Goal: Transaction & Acquisition: Purchase product/service

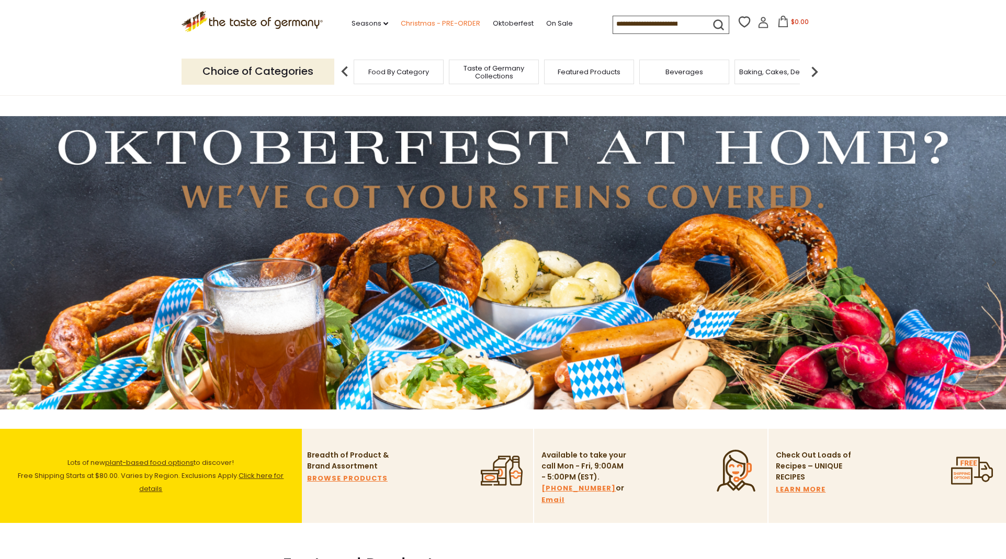
click at [414, 20] on link "Christmas - PRE-ORDER" at bounding box center [440, 24] width 79 height 12
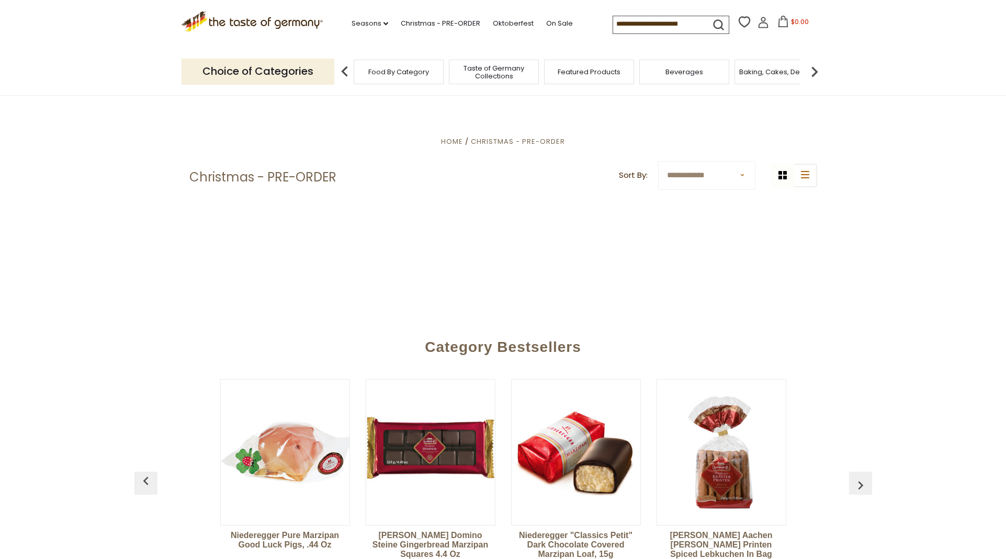
scroll to position [281, 0]
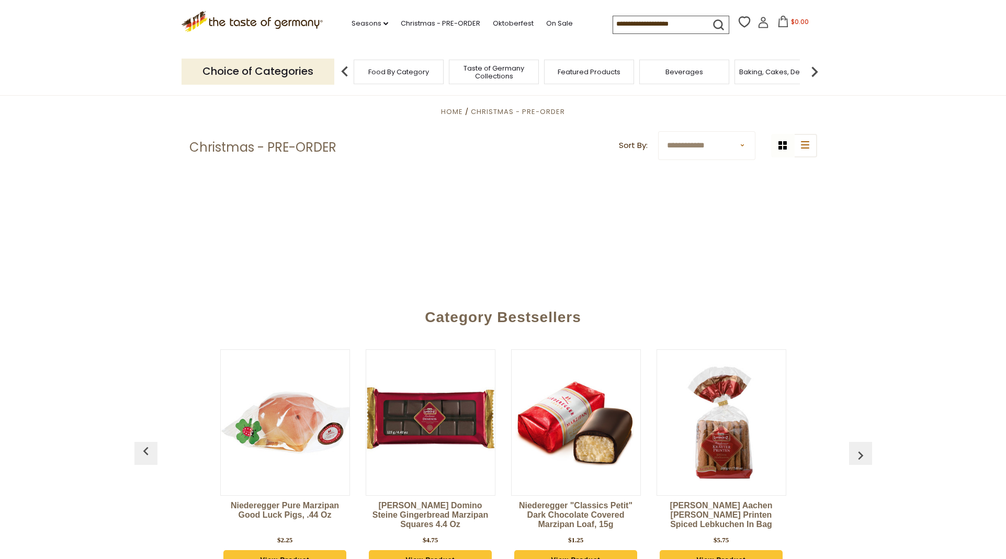
select select "******"
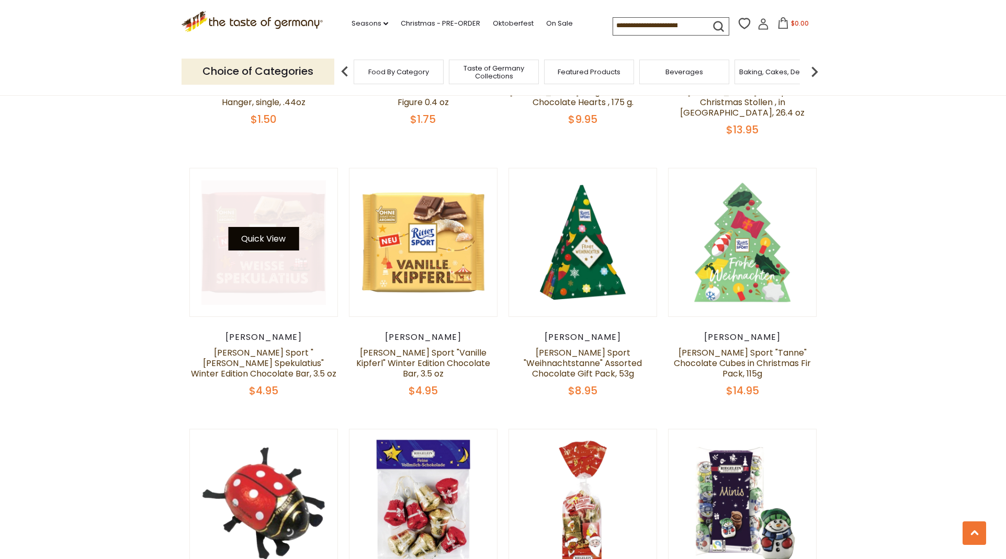
scroll to position [1611, 1]
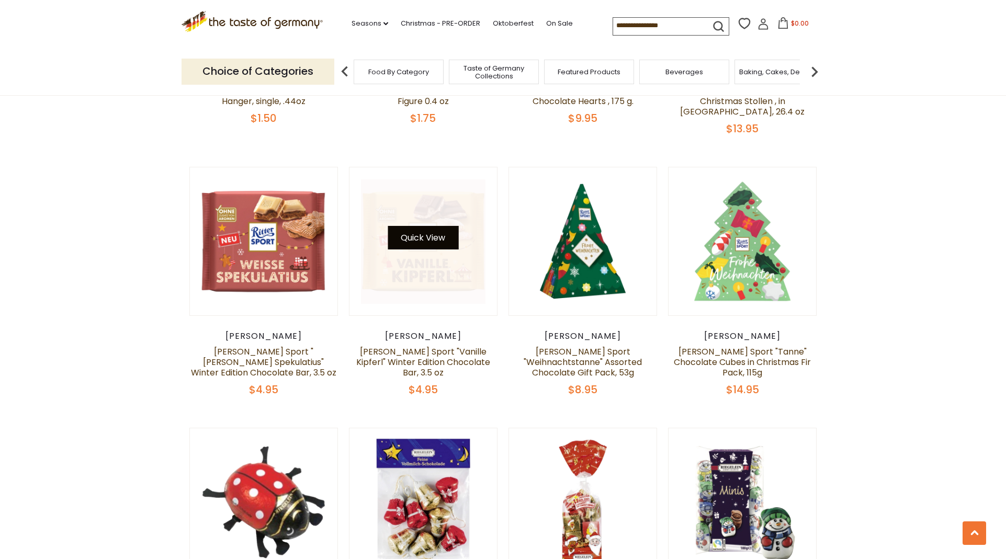
click at [415, 226] on button "Quick View" at bounding box center [423, 238] width 71 height 24
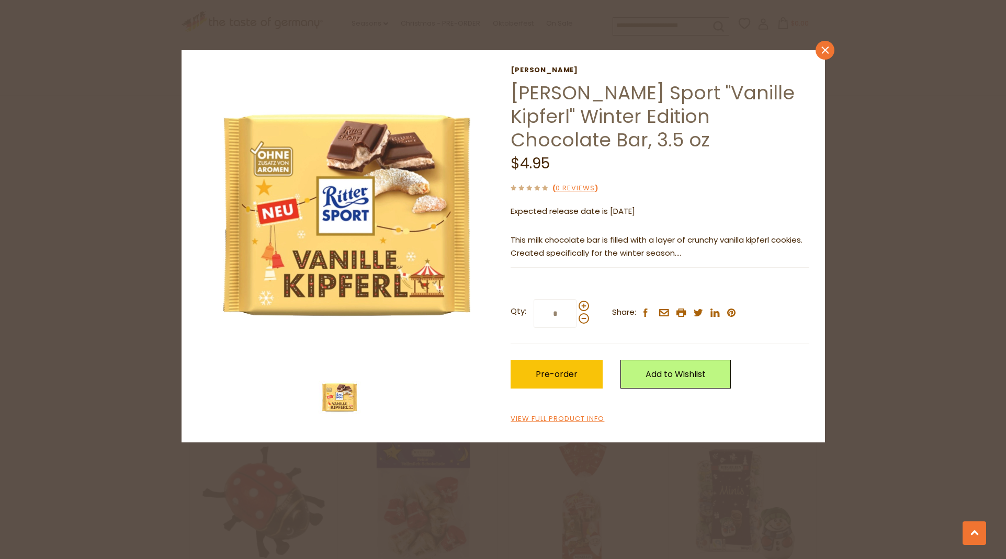
click at [825, 49] on icon "close" at bounding box center [825, 51] width 8 height 8
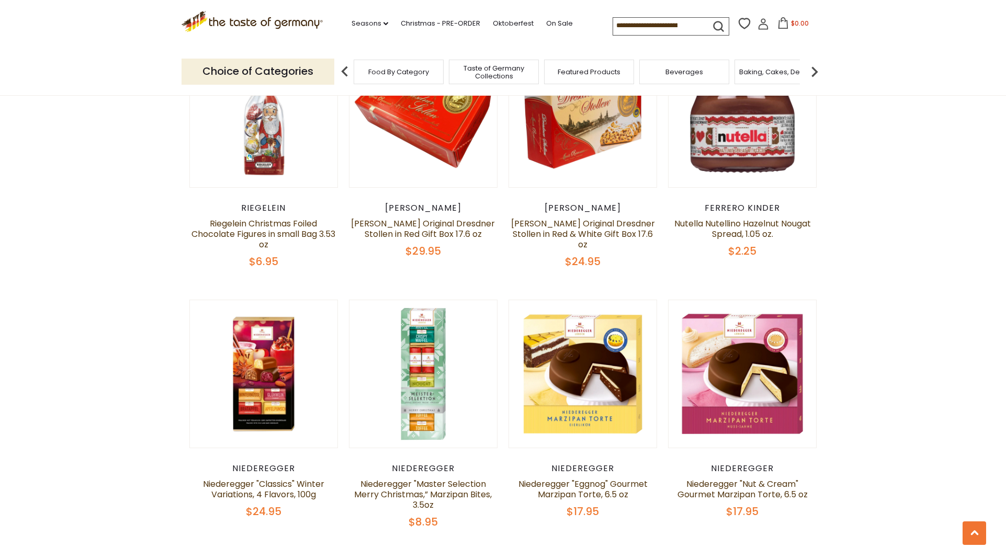
scroll to position [2263, 0]
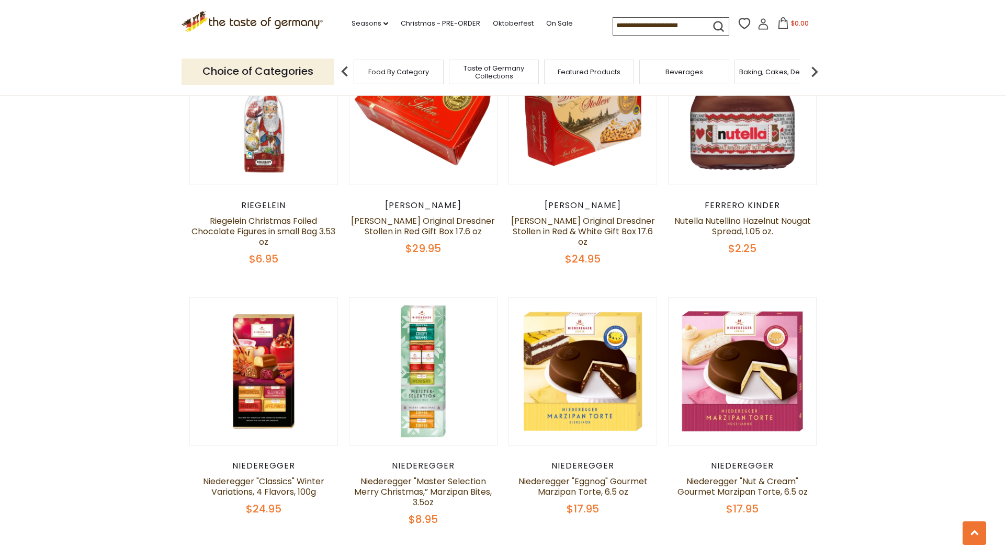
click at [757, 23] on icon at bounding box center [763, 24] width 12 height 12
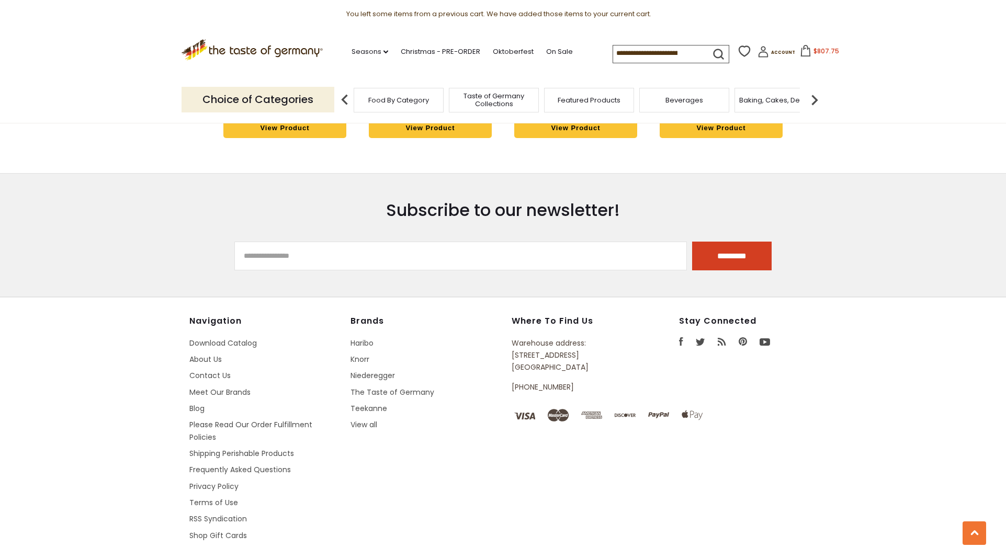
scroll to position [3573, 0]
